Goal: Task Accomplishment & Management: Complete application form

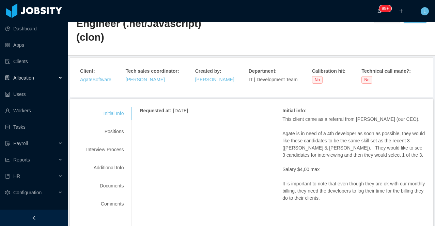
scroll to position [48, 0]
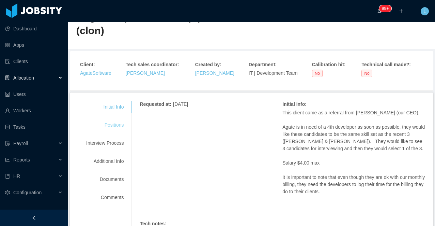
click at [116, 119] on div "Positions" at bounding box center [105, 125] width 54 height 13
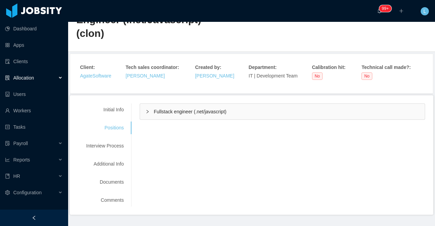
click at [199, 109] on span "Fullstack engineer (.net/javascript)" at bounding box center [190, 111] width 73 height 5
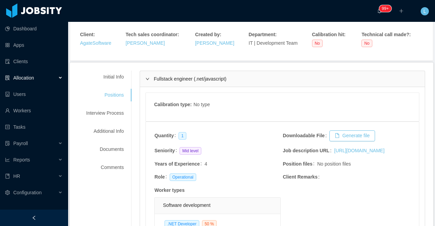
scroll to position [0, 0]
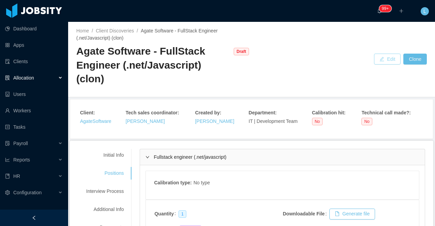
click at [387, 53] on button "Edit" at bounding box center [387, 58] width 27 height 11
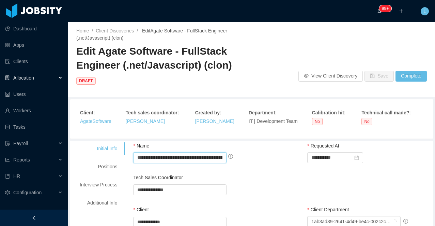
scroll to position [0, 48]
drag, startPoint x: 195, startPoint y: 144, endPoint x: 258, endPoint y: 146, distance: 62.7
click at [258, 152] on div "**********" at bounding box center [195, 157] width 124 height 11
drag, startPoint x: 224, startPoint y: 144, endPoint x: 207, endPoint y: 144, distance: 16.7
click at [207, 152] on input "**********" at bounding box center [179, 157] width 93 height 11
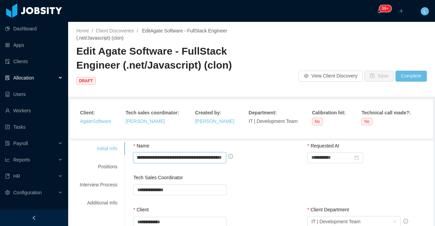
scroll to position [0, 33]
type input "**********"
click at [105, 160] on div "Positions" at bounding box center [99, 166] width 54 height 13
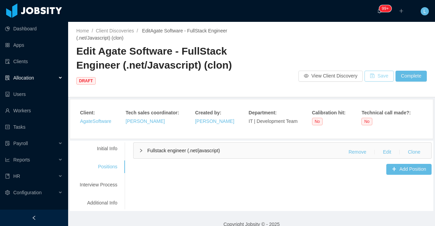
click at [387, 71] on button "Save" at bounding box center [379, 76] width 29 height 11
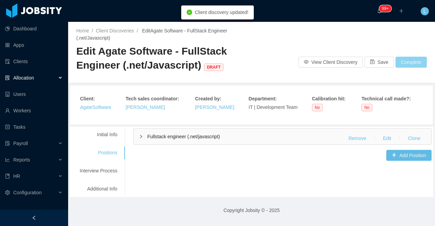
click at [406, 64] on button "Complete" at bounding box center [411, 62] width 31 height 11
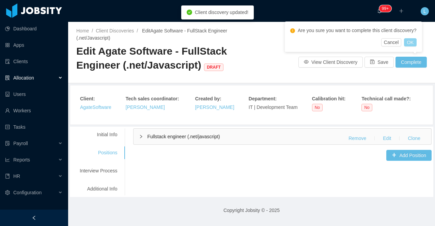
click at [416, 41] on button "OK" at bounding box center [410, 42] width 12 height 8
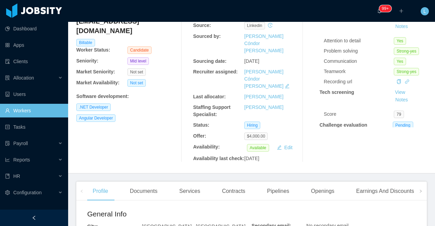
scroll to position [55, 0]
click at [319, 188] on div "Openings" at bounding box center [323, 190] width 34 height 19
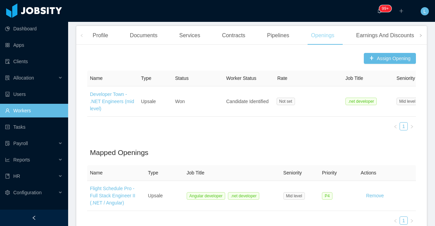
scroll to position [223, 0]
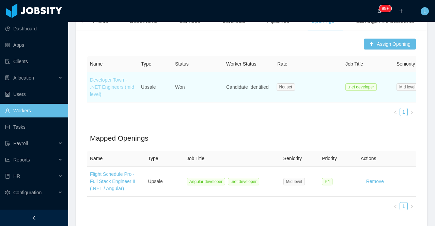
click at [117, 80] on link "Developer Town - .NET Engineers (mid level)" at bounding box center [112, 87] width 44 height 20
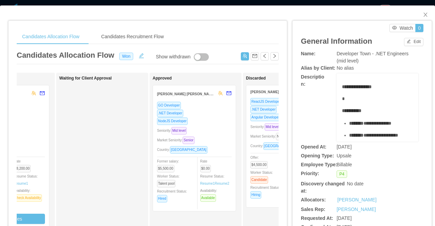
scroll to position [0, 205]
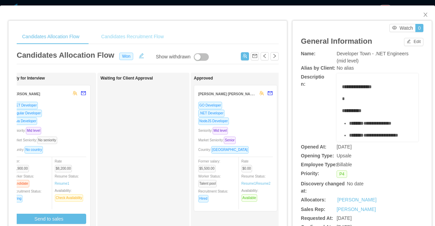
click at [158, 40] on div "Candidates Recruitment Flow" at bounding box center [133, 36] width 74 height 15
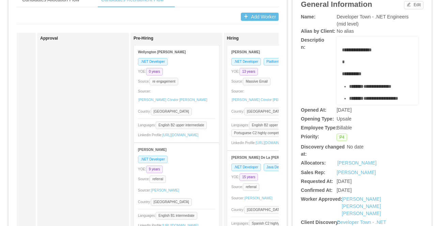
scroll to position [39, 0]
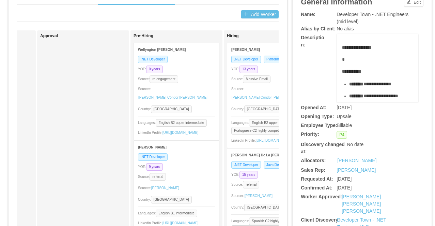
click at [197, 72] on div "YOE: 0 years" at bounding box center [176, 69] width 77 height 8
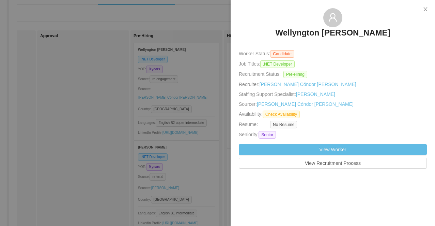
click at [183, 120] on div at bounding box center [217, 113] width 435 height 226
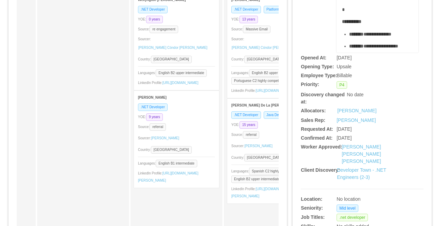
scroll to position [106, 0]
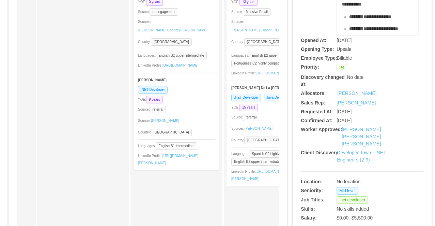
click at [190, 113] on div "Source: referral" at bounding box center [176, 109] width 77 height 8
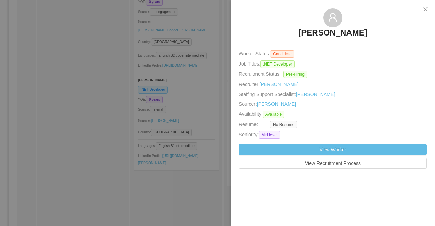
click at [185, 73] on div at bounding box center [217, 113] width 435 height 226
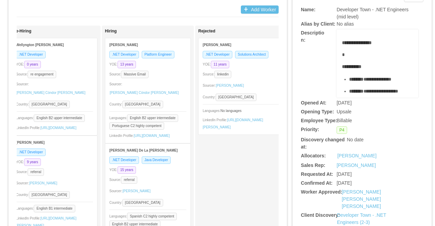
scroll to position [46, 0]
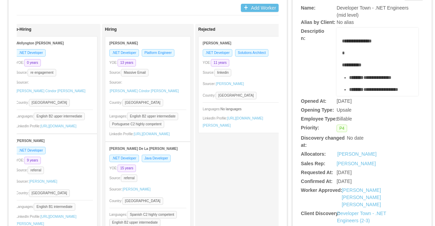
click at [176, 84] on div "Sourcer: Paola Cóndor Andrade" at bounding box center [147, 87] width 77 height 18
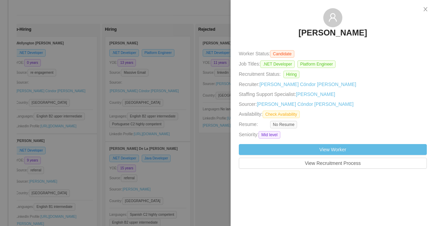
click at [187, 152] on div at bounding box center [217, 113] width 435 height 226
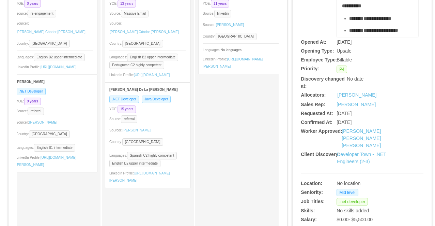
scroll to position [110, 0]
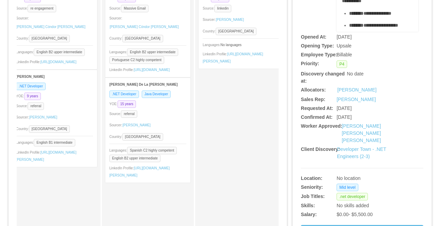
click at [174, 128] on div "Sourcer: Angela Barboza" at bounding box center [147, 125] width 77 height 11
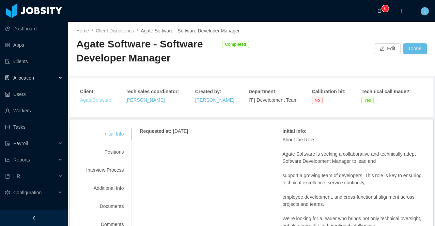
click at [94, 100] on link "AgateSoftware" at bounding box center [95, 99] width 31 height 5
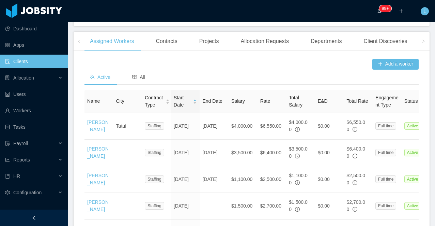
scroll to position [229, 0]
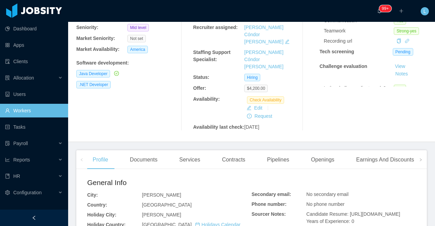
scroll to position [97, 0]
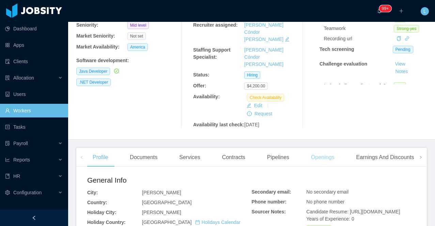
click at [325, 148] on div "Openings" at bounding box center [323, 157] width 34 height 19
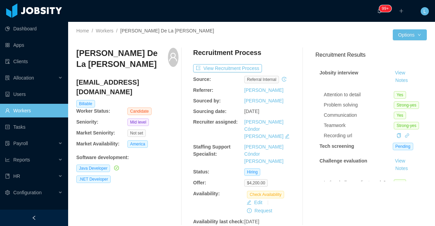
click at [85, 53] on h3 "[PERSON_NAME] De La [PERSON_NAME]" at bounding box center [122, 59] width 92 height 22
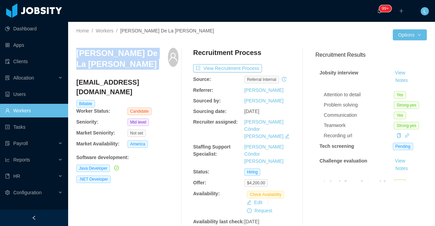
click at [85, 53] on h3 "[PERSON_NAME] De La [PERSON_NAME]" at bounding box center [122, 59] width 92 height 22
copy div "[PERSON_NAME] De La [PERSON_NAME]"
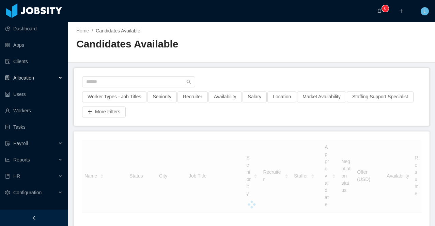
click at [49, 79] on div "Allocation" at bounding box center [34, 78] width 68 height 14
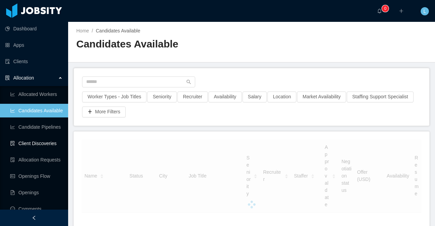
click at [46, 144] on link "Client Discoveries" at bounding box center [36, 143] width 52 height 14
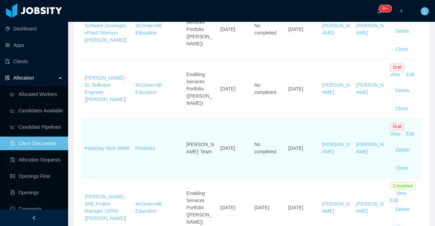
scroll to position [221, 0]
click at [92, 150] on link "Powerley-Tech Writer" at bounding box center [106, 146] width 45 height 5
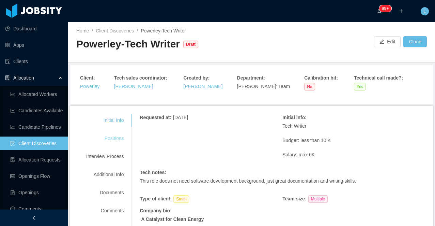
click at [110, 133] on div "Positions" at bounding box center [105, 138] width 54 height 13
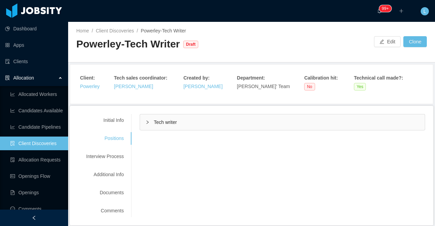
click at [168, 119] on span "Tech writer" at bounding box center [165, 121] width 23 height 5
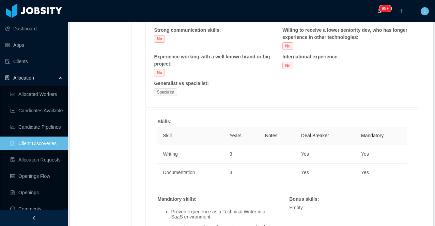
scroll to position [404, 0]
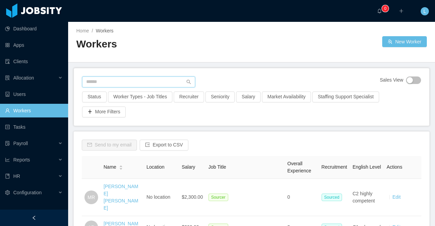
click at [121, 80] on input "text" at bounding box center [138, 81] width 113 height 11
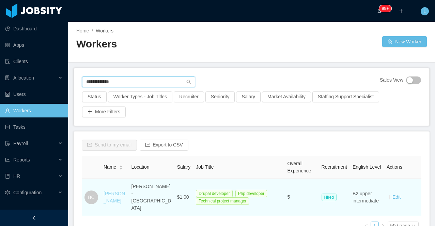
type input "**********"
click at [106, 195] on link "[PERSON_NAME]" at bounding box center [114, 196] width 21 height 13
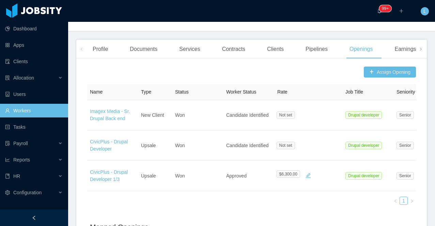
scroll to position [198, 0]
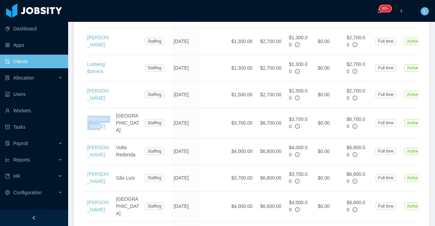
scroll to position [742, 0]
click at [50, 214] on div at bounding box center [34, 217] width 68 height 16
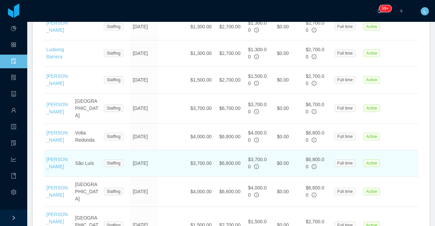
scroll to position [728, 0]
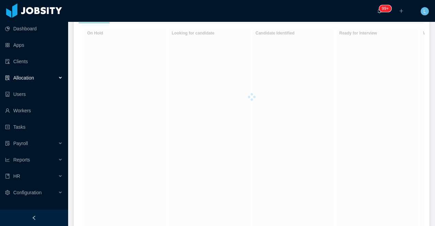
scroll to position [142, 0]
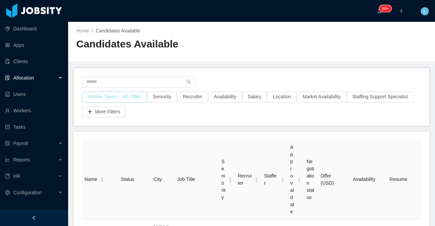
click at [107, 96] on button "Worker Types - Job Titles" at bounding box center [114, 96] width 64 height 11
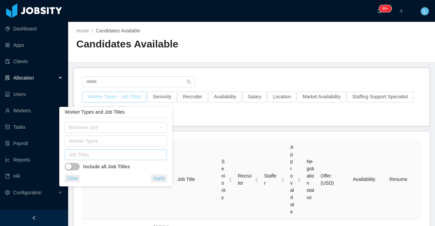
click at [98, 156] on div "Job Titles" at bounding box center [114, 154] width 91 height 7
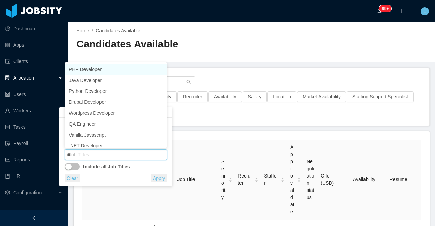
type input "***"
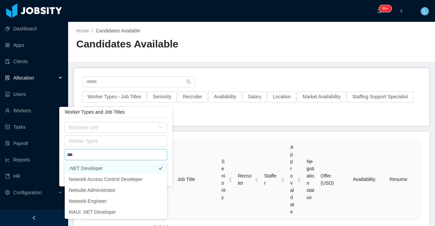
click at [103, 168] on li ".NET Developer" at bounding box center [116, 168] width 102 height 11
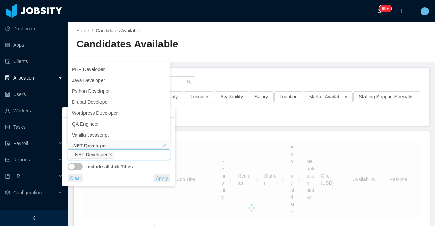
click at [218, 74] on div "Worker Types - Job Titles · 1 Seniority Recruiter Availability Salary Location …" at bounding box center [251, 96] width 355 height 57
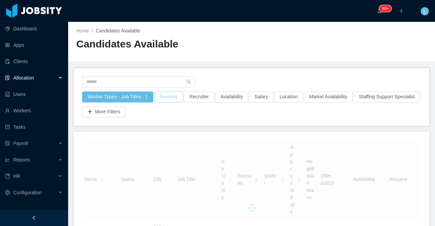
click at [169, 93] on button "Seniority" at bounding box center [168, 96] width 29 height 11
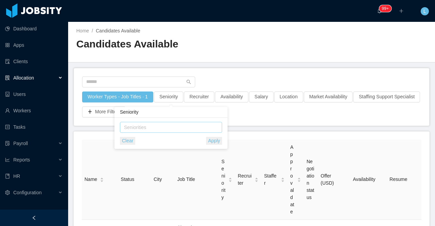
click at [158, 131] on div "Seniorities" at bounding box center [170, 127] width 96 height 10
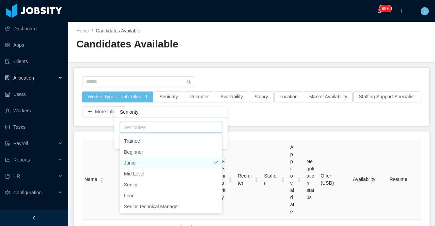
click at [152, 162] on li "Junior" at bounding box center [171, 162] width 102 height 11
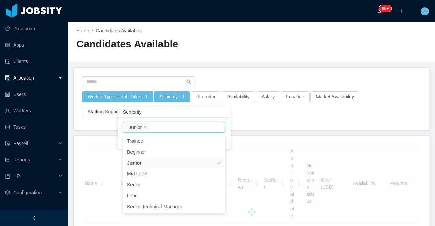
click at [238, 75] on div "Worker Types - Job Titles · 1 Seniority · 1 Recruiter Availability Salary Locat…" at bounding box center [251, 98] width 355 height 61
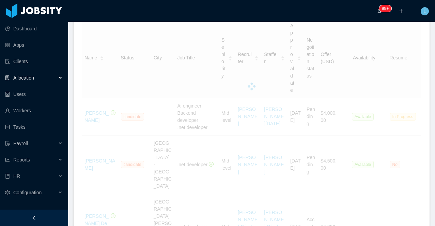
scroll to position [128, 0]
click at [45, 217] on div at bounding box center [34, 217] width 68 height 16
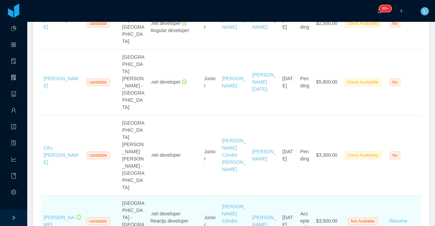
scroll to position [305, 0]
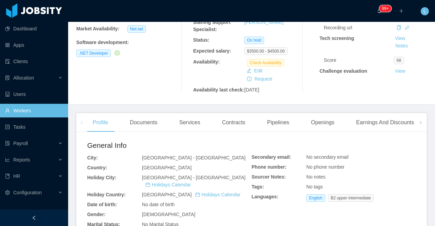
scroll to position [36, 0]
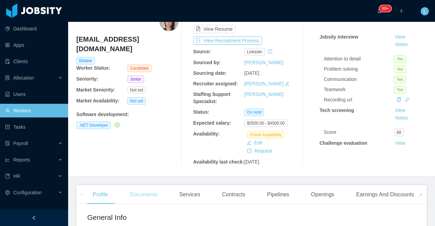
click at [136, 201] on div "Documents" at bounding box center [143, 194] width 38 height 19
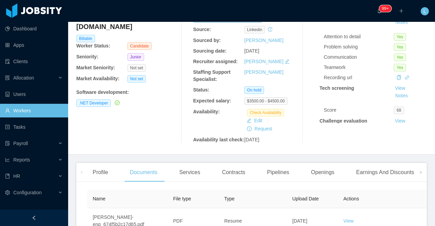
scroll to position [126, 0]
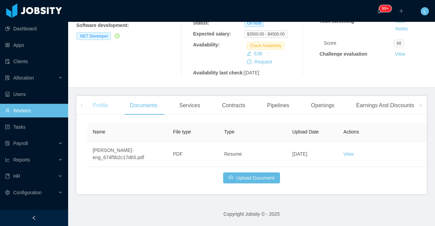
click at [91, 113] on div "Profile" at bounding box center [100, 105] width 26 height 19
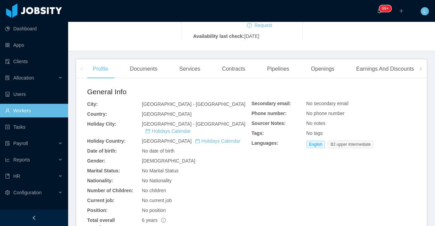
scroll to position [216, 0]
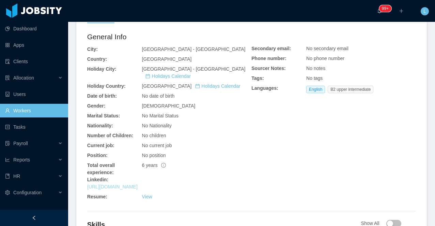
click at [138, 188] on link "https://www.linkedin.com/in/anapchavesweb" at bounding box center [112, 186] width 50 height 5
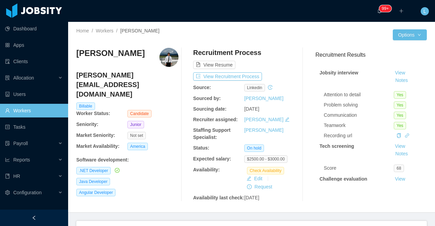
click at [125, 53] on h3 "[PERSON_NAME]" at bounding box center [110, 53] width 68 height 11
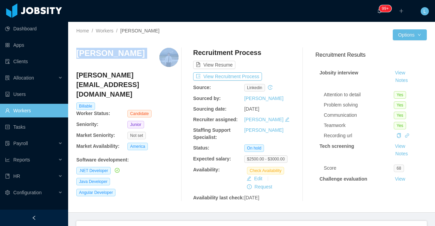
click at [125, 53] on h3 "[PERSON_NAME]" at bounding box center [110, 53] width 68 height 11
copy h3 "[PERSON_NAME]"
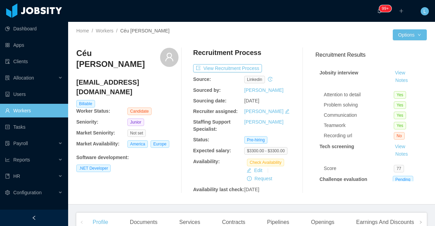
click at [125, 52] on h3 "Céu [PERSON_NAME]" at bounding box center [118, 59] width 84 height 22
copy div "Céu [PERSON_NAME]"
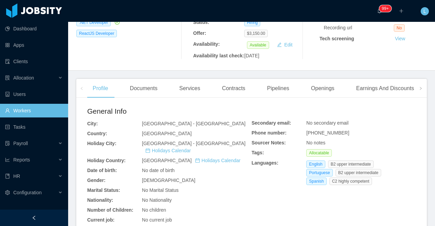
scroll to position [179, 0]
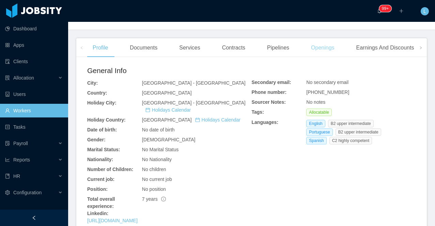
click at [327, 57] on div "Openings" at bounding box center [323, 47] width 34 height 19
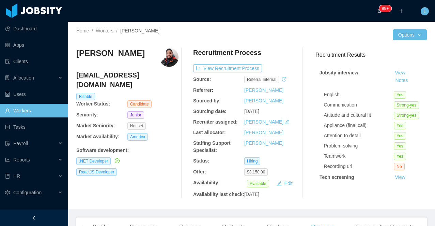
click at [109, 53] on h3 "[PERSON_NAME]" at bounding box center [110, 53] width 68 height 11
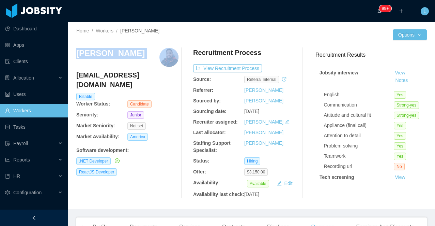
click at [109, 53] on h3 "[PERSON_NAME]" at bounding box center [110, 53] width 68 height 11
copy h3 "[PERSON_NAME]"
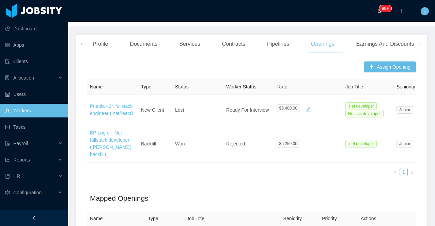
scroll to position [179, 0]
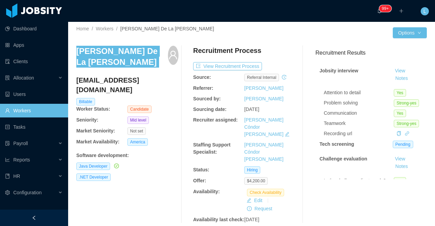
scroll to position [4, 0]
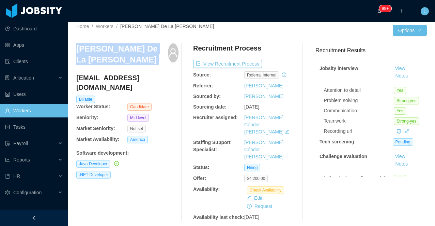
click at [135, 55] on h3 "[PERSON_NAME] De La [PERSON_NAME]" at bounding box center [122, 54] width 92 height 22
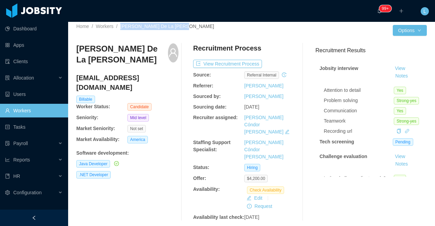
drag, startPoint x: 187, startPoint y: 26, endPoint x: 121, endPoint y: 28, distance: 66.1
click at [121, 28] on div "Home / Workers / [PERSON_NAME] De La [PERSON_NAME] /" at bounding box center [163, 26] width 175 height 7
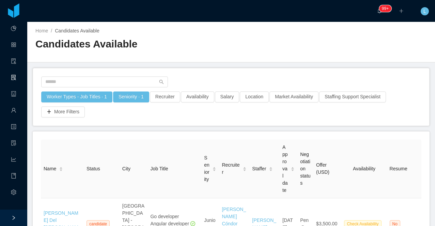
scroll to position [305, 0]
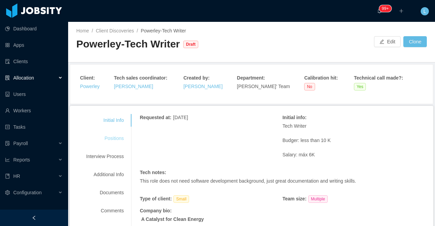
click at [123, 137] on div "Positions" at bounding box center [105, 138] width 54 height 13
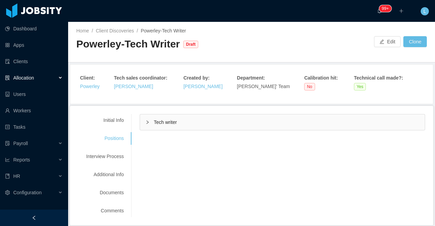
click at [182, 123] on div "Tech writer" at bounding box center [282, 122] width 285 height 16
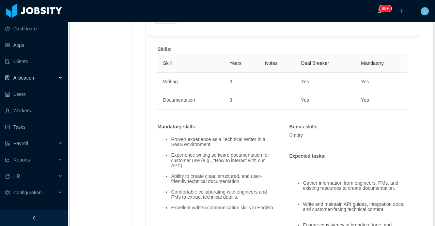
scroll to position [396, 0]
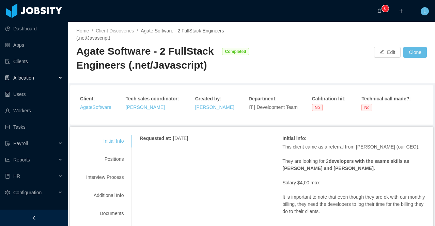
click at [37, 217] on div at bounding box center [34, 217] width 68 height 16
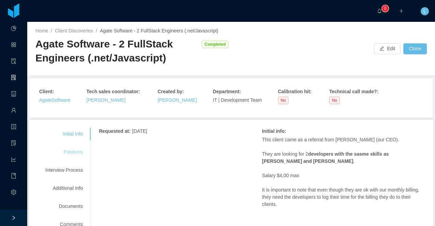
click at [73, 154] on div "Positions" at bounding box center [64, 151] width 54 height 13
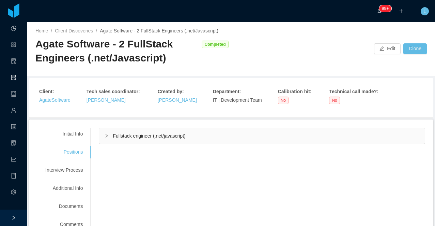
click at [135, 142] on div "Fullstack engineer (.net/javascript)" at bounding box center [262, 136] width 326 height 16
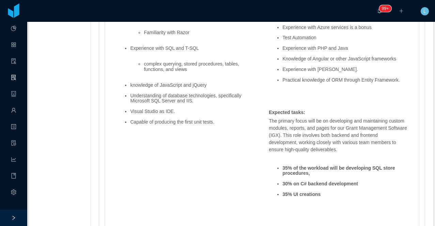
scroll to position [655, 0]
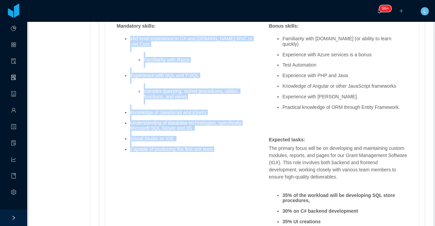
drag, startPoint x: 226, startPoint y: 166, endPoint x: 130, endPoint y: 52, distance: 148.9
click at [130, 52] on ul "Mid level experience in C# and ASP.NET MVC or .net Core Familiarity with Razor …" at bounding box center [186, 94] width 139 height 126
copy ul "Mid level experience in C# and ASP.NET MVC or .net Core Familiarity with Razor …"
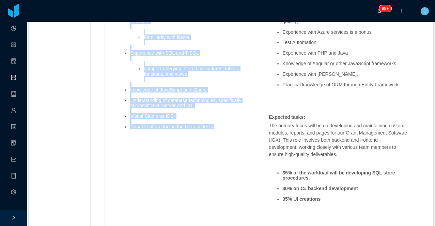
scroll to position [671, 0]
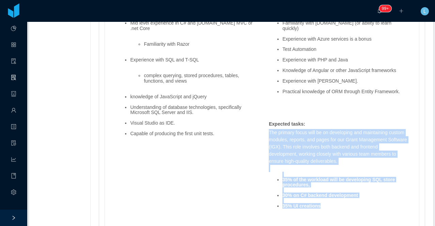
drag, startPoint x: 328, startPoint y: 214, endPoint x: 267, endPoint y: 138, distance: 97.7
click at [267, 138] on div "The primary focus will be on developing and maintaining custom modules, reports…" at bounding box center [337, 209] width 145 height 161
copy span "The primary focus will be on developing and maintaining custom modules, reports…"
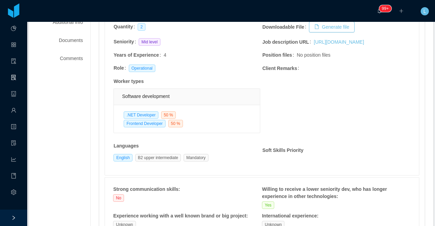
scroll to position [0, 0]
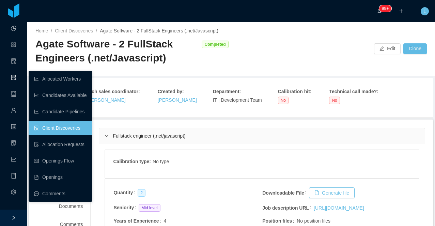
click at [15, 79] on icon "icon: solution" at bounding box center [13, 77] width 5 height 5
click at [57, 126] on link "Client Discoveries" at bounding box center [60, 128] width 53 height 14
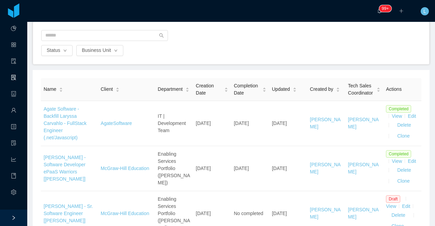
scroll to position [48, 0]
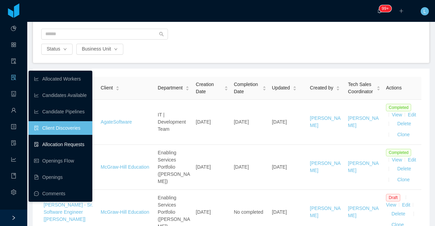
click at [56, 142] on link "Allocation Requests" at bounding box center [60, 144] width 53 height 14
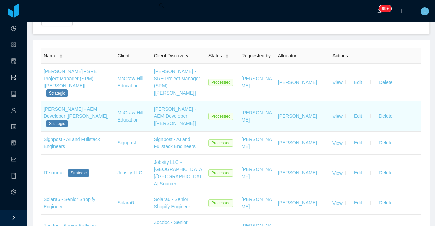
scroll to position [75, 0]
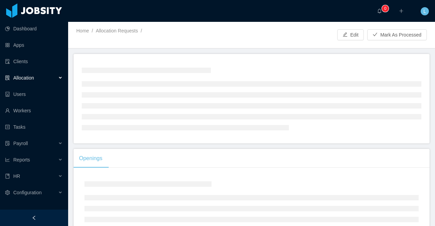
click at [38, 217] on div at bounding box center [34, 217] width 68 height 16
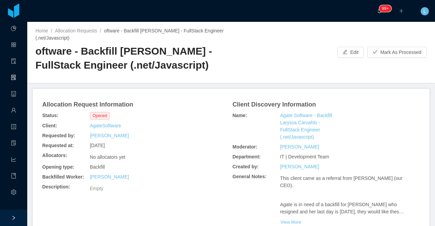
click at [157, 66] on h2 "oftware - Backfill [PERSON_NAME] - FullStack Engineer (.net/Javascript)" at bounding box center [133, 58] width 196 height 28
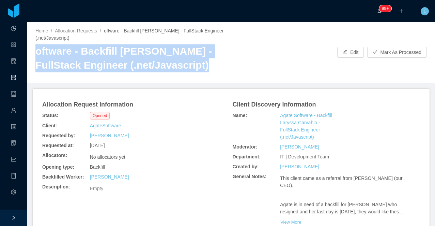
click at [157, 66] on h2 "oftware - Backfill [PERSON_NAME] - FullStack Engineer (.net/Javascript)" at bounding box center [133, 58] width 196 height 28
copy h2 "oftware - Backfill [PERSON_NAME] - FullStack Engineer (.net/Javascript)"
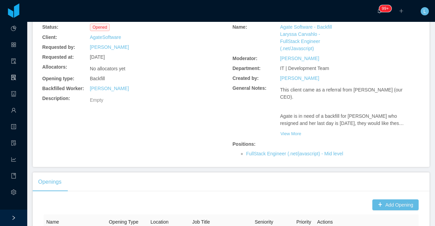
scroll to position [90, 0]
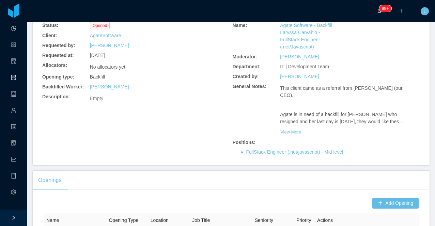
copy h2 "oftware - Backfill [PERSON_NAME] - FullStack Engineer (.net/Javascript)"
click at [381, 205] on button "Add Opening" at bounding box center [395, 202] width 46 height 11
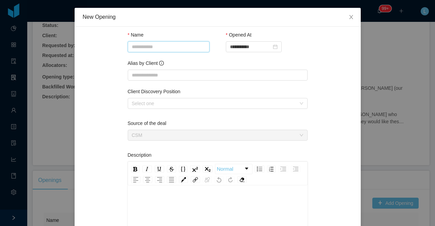
click at [159, 45] on input "Name" at bounding box center [169, 46] width 82 height 11
paste input "**********"
drag, startPoint x: 147, startPoint y: 50, endPoint x: 107, endPoint y: 49, distance: 39.5
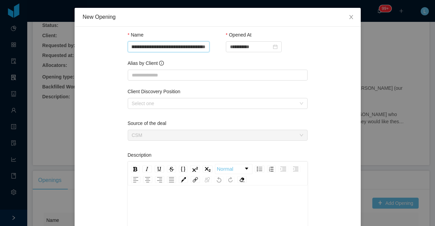
click at [139, 48] on input "**********" at bounding box center [169, 46] width 82 height 11
drag, startPoint x: 139, startPoint y: 48, endPoint x: 121, endPoint y: 48, distance: 18.1
click at [129, 46] on input "**********" at bounding box center [169, 46] width 82 height 11
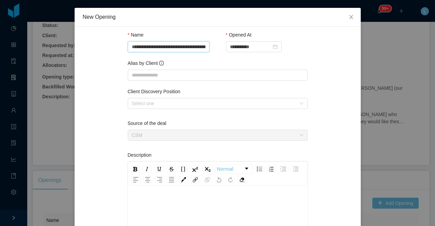
type input "**********"
click at [150, 81] on div "Alias by Client" at bounding box center [218, 72] width 180 height 24
click at [150, 79] on input "Alias by Client" at bounding box center [218, 74] width 180 height 11
click at [145, 50] on input "**********" at bounding box center [169, 46] width 82 height 11
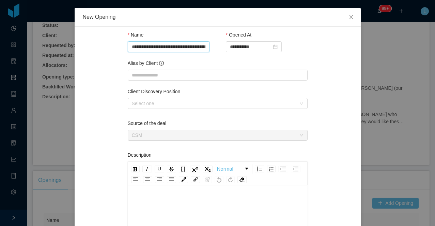
click at [145, 50] on input "**********" at bounding box center [169, 46] width 82 height 11
click at [138, 77] on input "Alias by Client" at bounding box center [218, 74] width 180 height 11
paste input "**********"
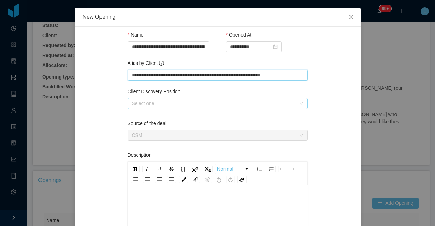
click at [141, 103] on div "Select one" at bounding box center [214, 103] width 164 height 7
type input "**********"
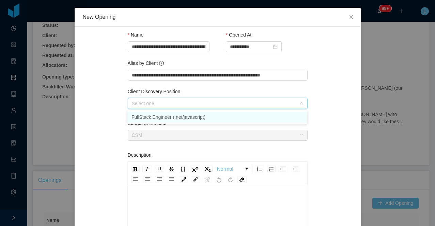
click at [141, 120] on li "FullStack Engineer (.net/javascript)" at bounding box center [217, 116] width 180 height 11
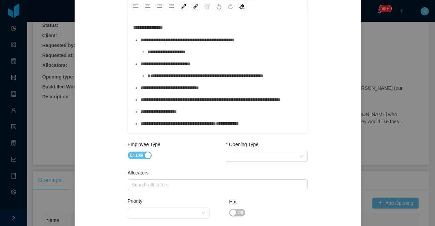
scroll to position [179, 0]
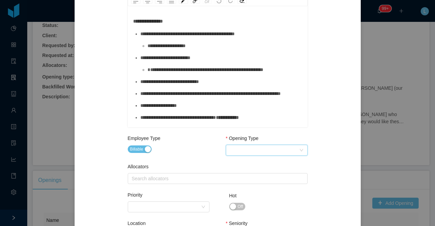
click at [243, 148] on div "Select Opening Type" at bounding box center [264, 150] width 69 height 10
click at [242, 175] on li "Upsale" at bounding box center [267, 174] width 82 height 11
click at [240, 145] on div "Upsale" at bounding box center [237, 150] width 15 height 10
click at [235, 182] on li "Backfill" at bounding box center [267, 185] width 82 height 11
click at [201, 182] on div "Search allocators" at bounding box center [217, 178] width 174 height 10
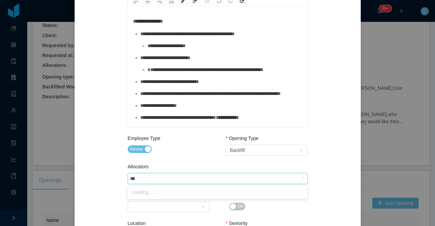
type input "*****"
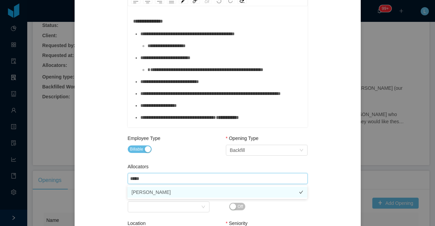
click at [197, 193] on li "[PERSON_NAME]" at bounding box center [217, 191] width 180 height 11
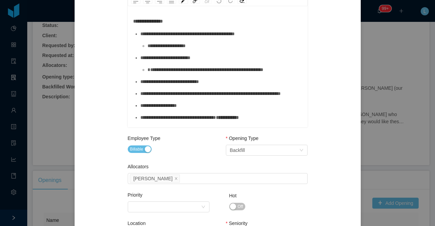
click at [196, 154] on div "Employee Type Billable" at bounding box center [169, 146] width 82 height 22
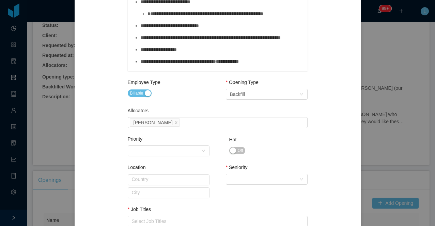
scroll to position [261, 0]
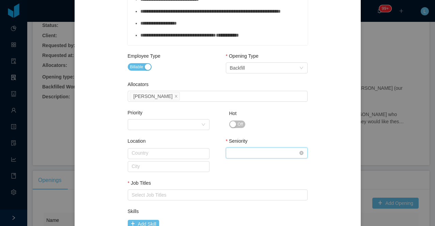
click at [240, 150] on div "Select Seniority" at bounding box center [264, 153] width 69 height 10
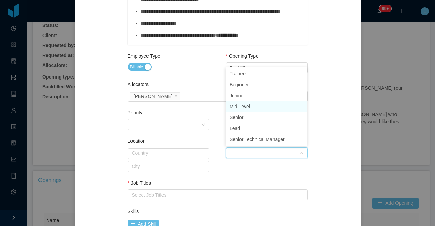
click at [253, 107] on li "Mid Level" at bounding box center [267, 106] width 82 height 11
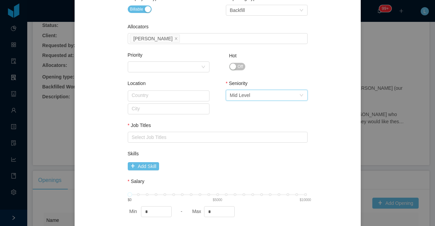
scroll to position [320, 0]
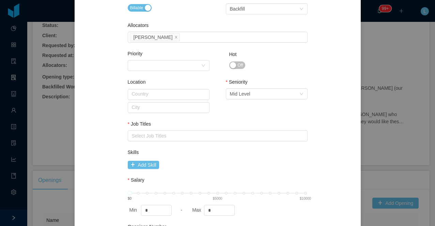
click at [211, 136] on div "Select Job Titles" at bounding box center [216, 135] width 169 height 7
type input "***"
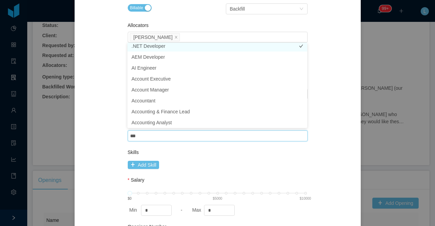
scroll to position [1, 0]
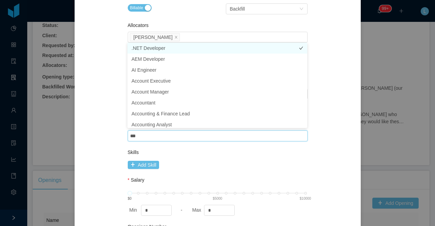
click at [199, 49] on li ".NET Developer" at bounding box center [217, 48] width 180 height 11
click at [244, 21] on div "Opening Type Select Opening Type Backfill" at bounding box center [267, 10] width 82 height 32
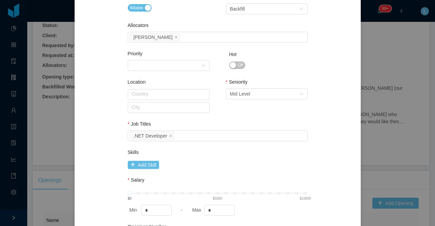
scroll to position [374, 0]
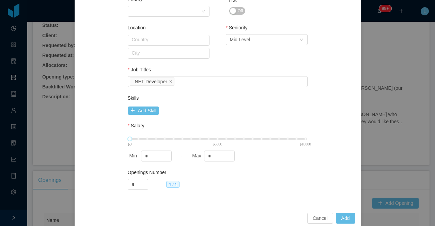
type input "****"
click at [202, 138] on div "$0 $5000 $10000" at bounding box center [218, 139] width 176 height 4
click at [347, 216] on button "Add" at bounding box center [345, 217] width 19 height 11
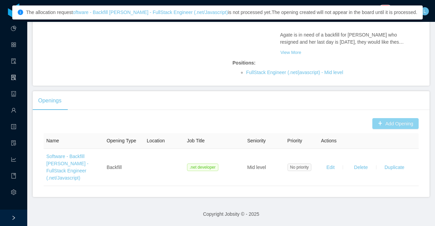
scroll to position [0, 0]
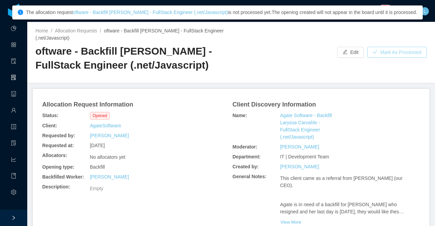
click at [402, 52] on button "Mark As Processed" at bounding box center [397, 52] width 60 height 11
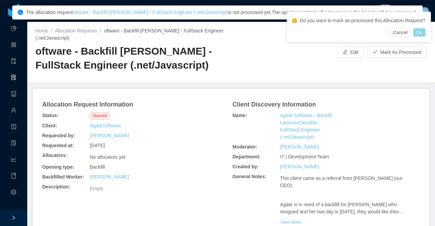
click at [421, 36] on button "OK" at bounding box center [419, 32] width 12 height 8
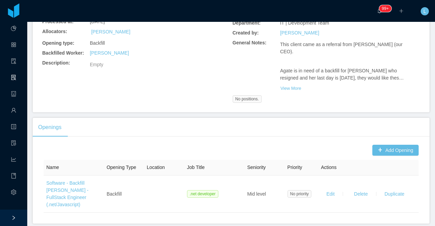
scroll to position [160, 0]
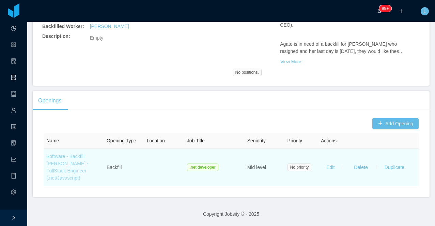
click at [68, 177] on link "Software - Backfill Laryssa Carvahlo - FullStack Engineer (.net/Javascript)" at bounding box center [67, 166] width 42 height 27
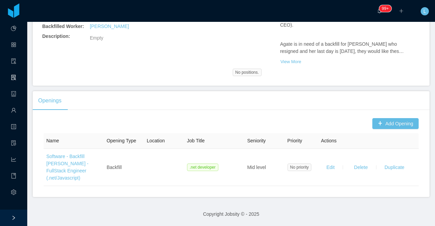
scroll to position [0, 0]
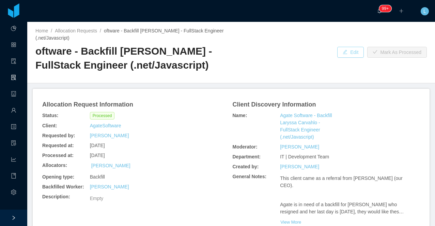
click at [355, 53] on button "Edit" at bounding box center [350, 52] width 27 height 11
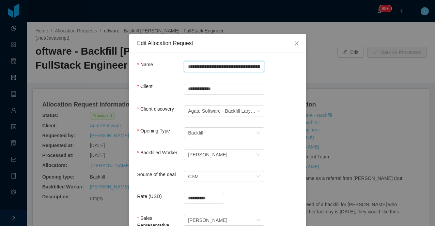
click at [188, 68] on input "**********" at bounding box center [224, 66] width 80 height 11
click at [185, 67] on input "**********" at bounding box center [224, 66] width 80 height 11
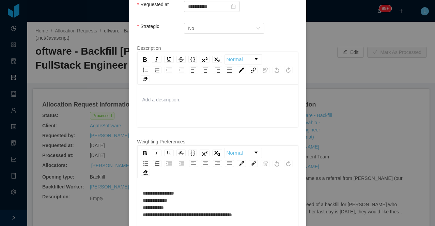
scroll to position [381, 0]
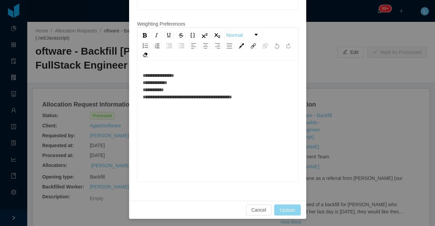
type input "**********"
click at [292, 210] on button "Update" at bounding box center [287, 209] width 26 height 11
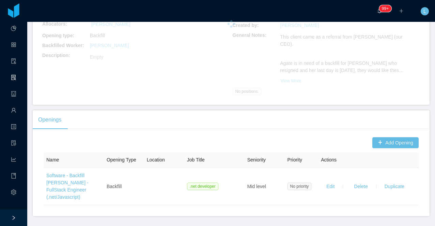
scroll to position [160, 0]
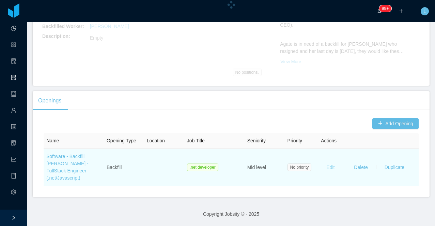
click at [334, 167] on button "Edit" at bounding box center [330, 166] width 19 height 11
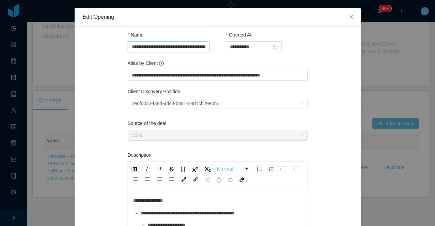
click at [130, 48] on input "**********" at bounding box center [169, 46] width 82 height 11
type input "**********"
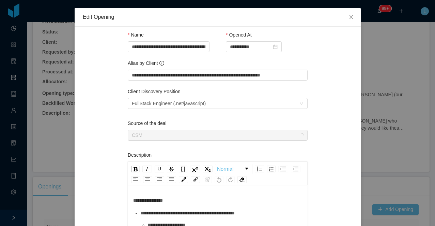
scroll to position [174, 0]
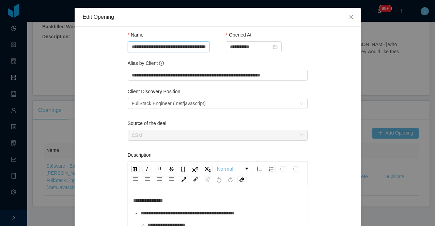
click at [131, 48] on input "**********" at bounding box center [169, 46] width 82 height 11
type input "**********"
click at [132, 76] on input "**********" at bounding box center [218, 74] width 180 height 11
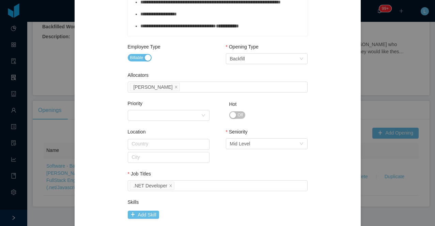
scroll to position [346, 0]
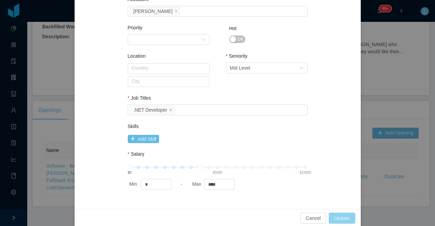
type input "**********"
click at [339, 216] on button "Update" at bounding box center [342, 217] width 26 height 11
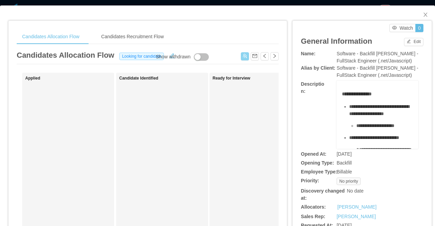
click at [243, 53] on button "button" at bounding box center [245, 56] width 8 height 8
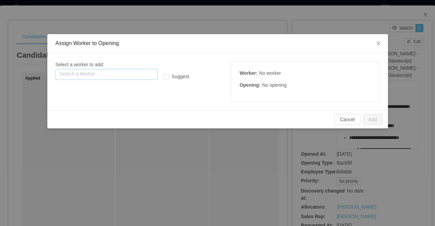
click at [121, 77] on input "text" at bounding box center [107, 74] width 102 height 11
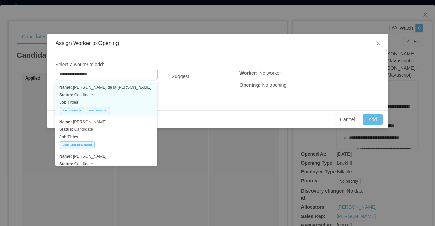
click at [134, 93] on p "Status: Candidate" at bounding box center [106, 94] width 94 height 7
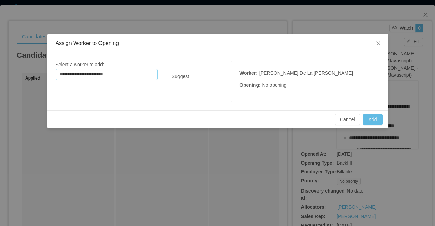
type input "**********"
click at [371, 120] on button "Add" at bounding box center [372, 119] width 19 height 11
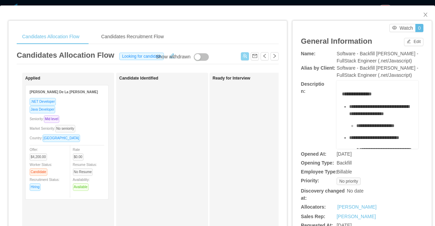
click at [243, 57] on button "button" at bounding box center [245, 56] width 8 height 8
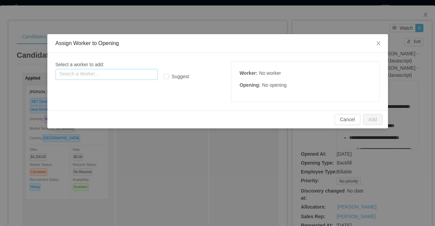
click at [126, 74] on input "text" at bounding box center [107, 74] width 102 height 11
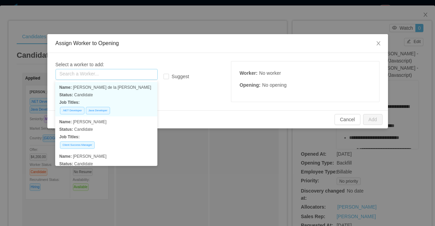
paste input "**********"
type input "**********"
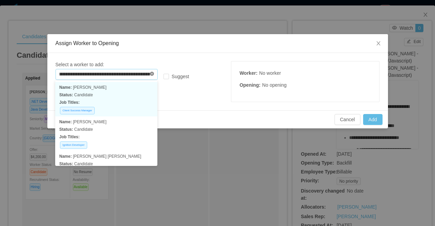
click at [152, 75] on icon "icon: close-circle" at bounding box center [152, 74] width 4 height 4
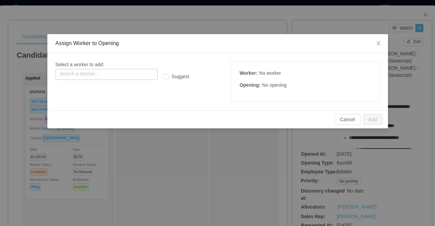
click at [127, 74] on input "text" at bounding box center [107, 74] width 102 height 11
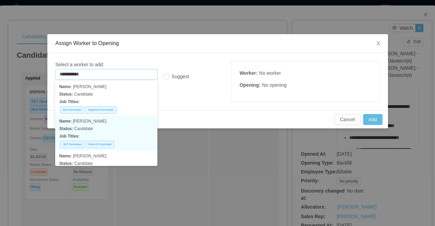
click at [127, 126] on p "Status: Candidate" at bounding box center [106, 128] width 94 height 7
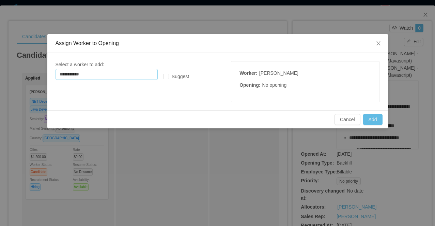
type input "**********"
click at [373, 116] on button "Add" at bounding box center [372, 119] width 19 height 11
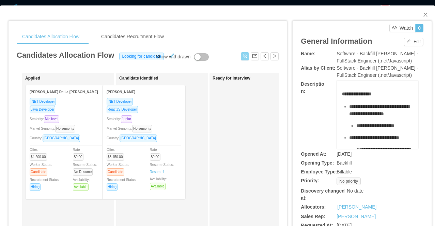
drag, startPoint x: 87, startPoint y: 108, endPoint x: 164, endPoint y: 108, distance: 77.0
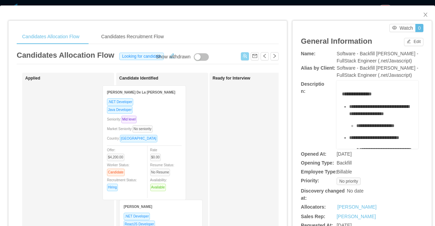
drag, startPoint x: 95, startPoint y: 107, endPoint x: 173, endPoint y: 107, distance: 77.3
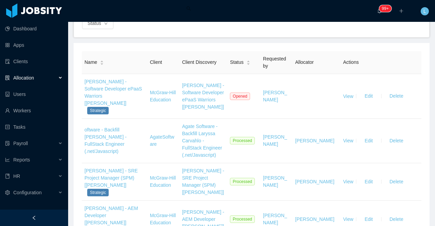
scroll to position [81, 0]
